Goal: Book appointment/travel/reservation

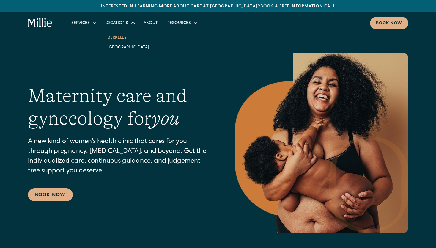
click at [113, 37] on link "Berkeley" at bounding box center [128, 37] width 51 height 10
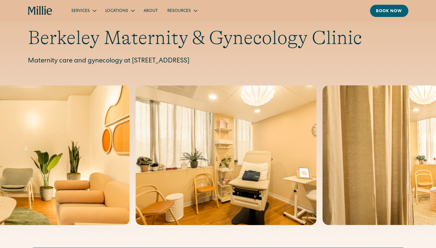
scroll to position [17, 0]
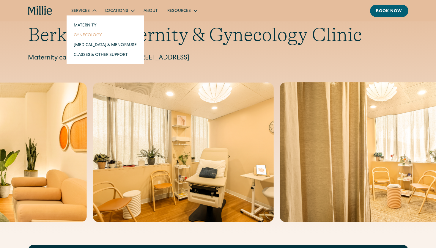
click at [81, 37] on link "Gynecology" at bounding box center [105, 35] width 73 height 10
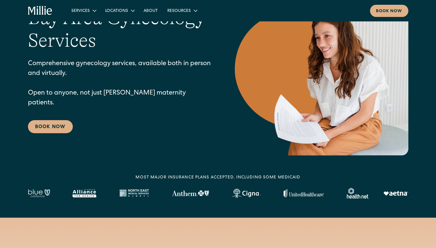
scroll to position [58, 0]
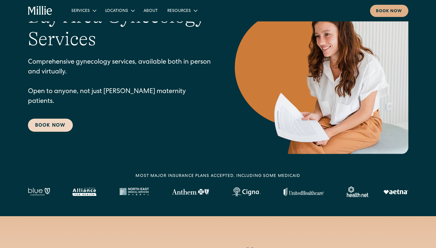
click at [46, 120] on link "Book Now" at bounding box center [50, 125] width 45 height 13
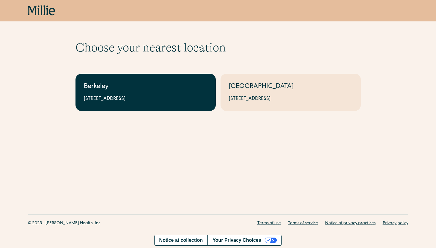
click at [138, 86] on div "Berkeley" at bounding box center [146, 87] width 124 height 10
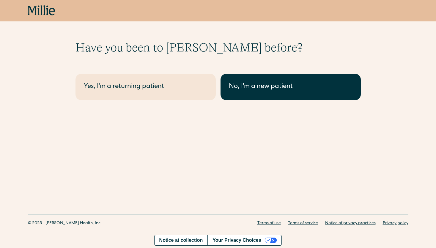
click at [266, 85] on div "No, I'm a new patient" at bounding box center [291, 87] width 124 height 10
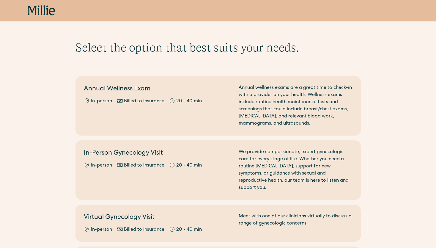
click at [41, 11] on icon at bounding box center [41, 10] width 2 height 10
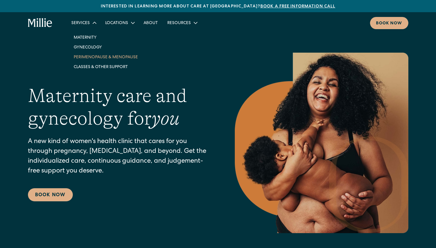
click at [81, 57] on link "Perimenopause & Menopause" at bounding box center [106, 57] width 74 height 10
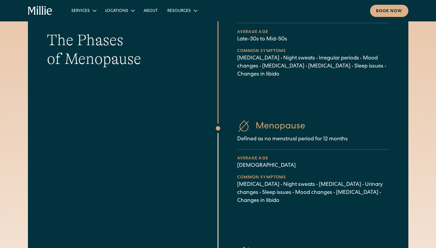
scroll to position [352, 0]
